Goal: Task Accomplishment & Management: Manage account settings

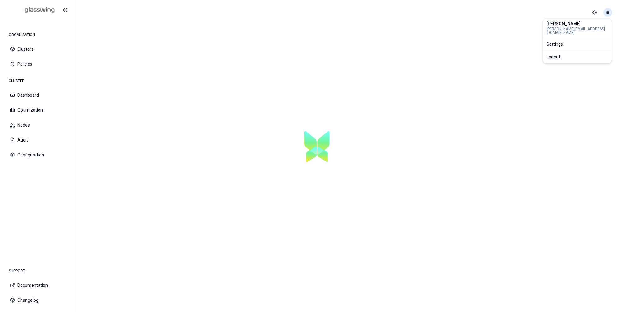
click at [606, 13] on html "ORGANISATION Clusters Policies CLUSTER Dashboard Optimization Nodes Audit Confi…" at bounding box center [311, 156] width 622 height 312
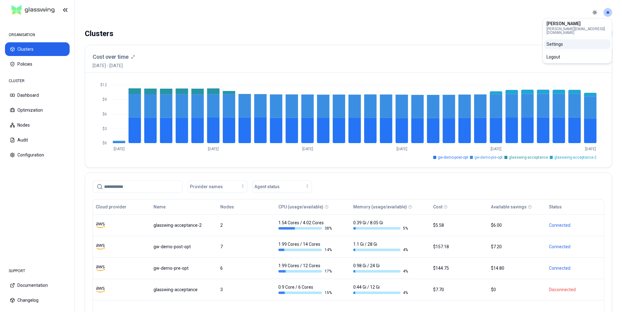
click at [556, 41] on div "Settings" at bounding box center [577, 44] width 67 height 10
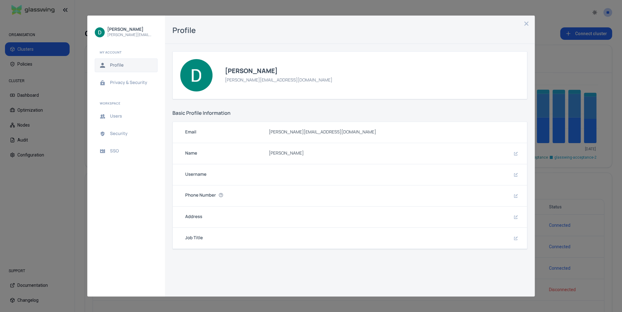
click at [522, 21] on div "Profile" at bounding box center [350, 30] width 370 height 28
click at [525, 23] on icon "close admin-box" at bounding box center [526, 23] width 5 height 5
